Goal: Transaction & Acquisition: Book appointment/travel/reservation

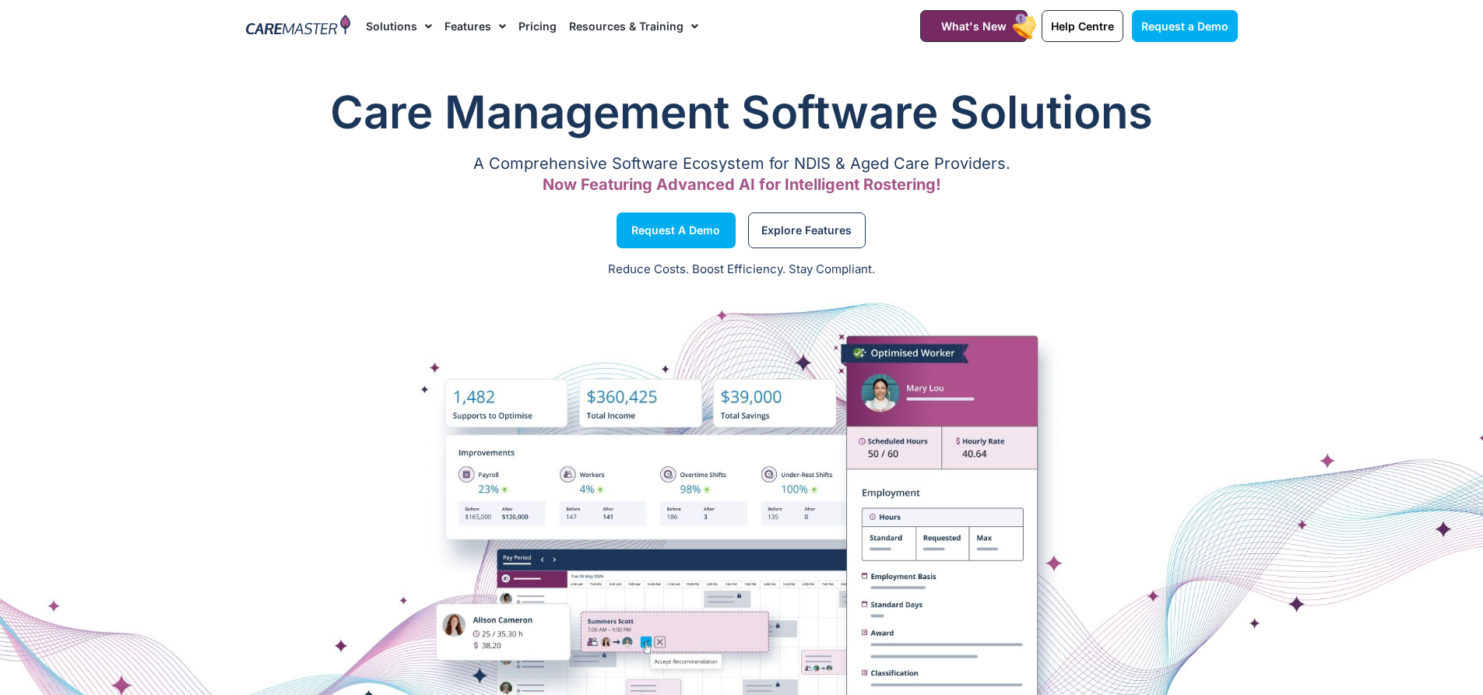
click at [399, 24] on link "Solutions" at bounding box center [399, 26] width 66 height 52
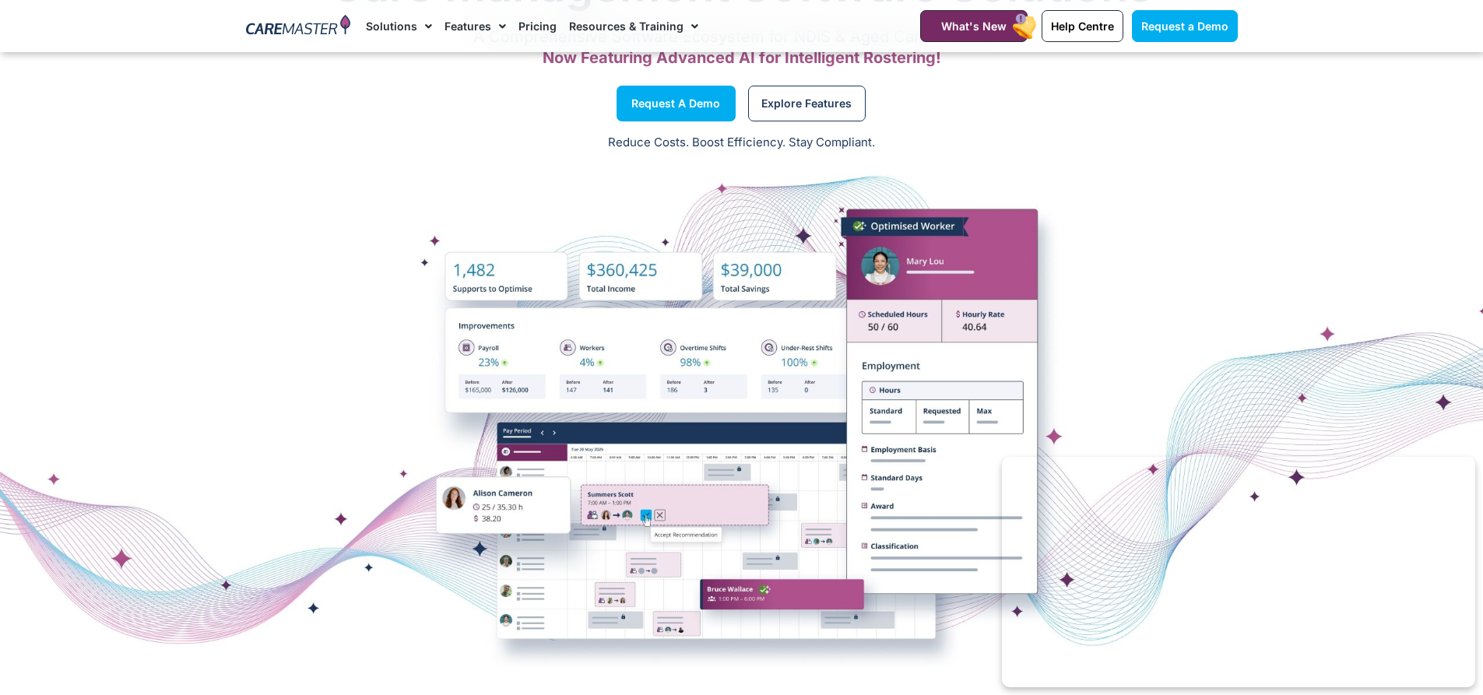
scroll to position [156, 0]
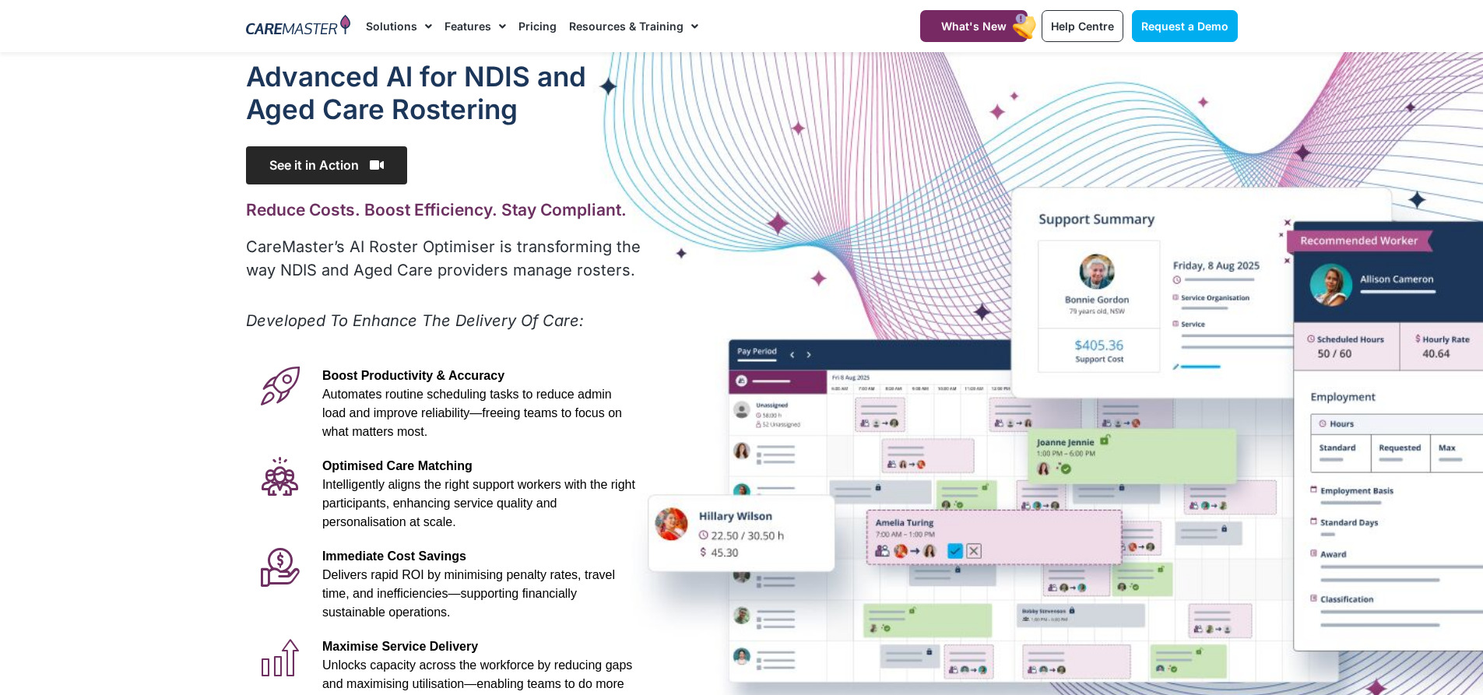
click at [324, 162] on span "See it in Action" at bounding box center [326, 165] width 161 height 38
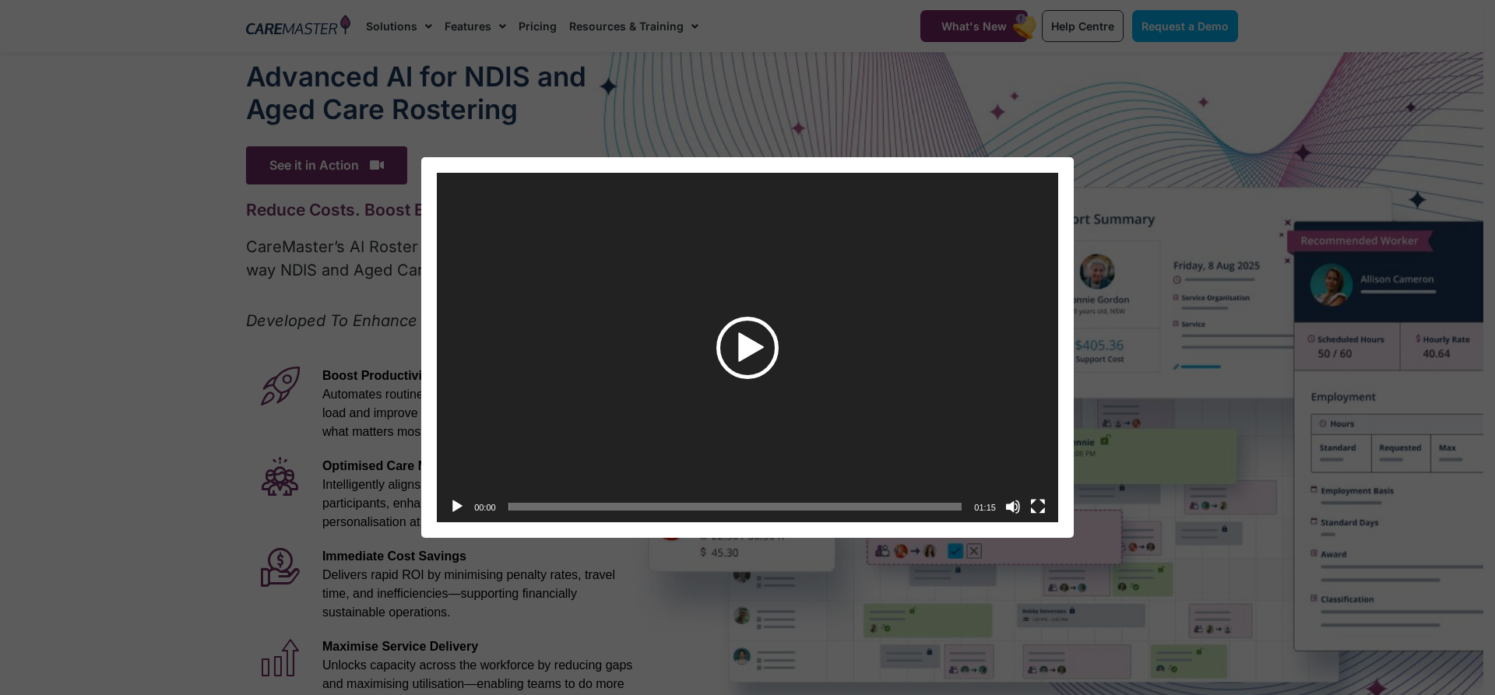
click at [748, 347] on div "Play" at bounding box center [747, 348] width 62 height 62
drag, startPoint x: 1014, startPoint y: 424, endPoint x: 1015, endPoint y: 453, distance: 29.6
click at [1015, 453] on div "Volume Slider" at bounding box center [1013, 453] width 12 height 5
click at [730, 356] on span "Video Player" at bounding box center [747, 348] width 69 height 69
click at [463, 500] on button "Pause" at bounding box center [457, 507] width 16 height 16
